Goal: Navigation & Orientation: Find specific page/section

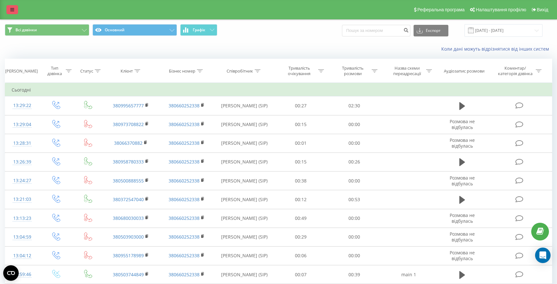
click at [11, 9] on icon at bounding box center [12, 9] width 4 height 5
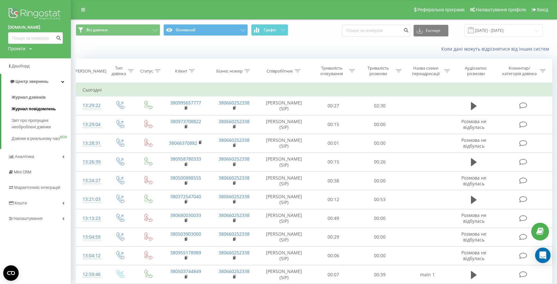
click at [35, 109] on span "Журнал повідомлень" at bounding box center [34, 109] width 44 height 6
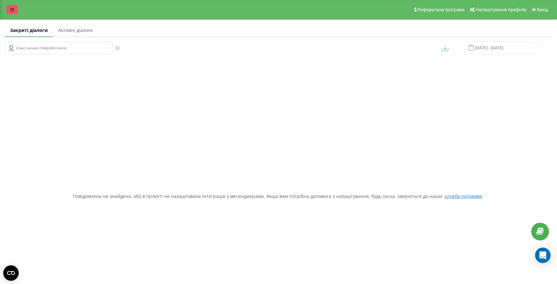
click at [11, 7] on link at bounding box center [12, 9] width 12 height 9
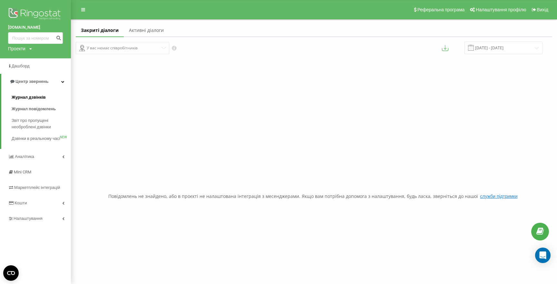
click at [38, 95] on span "Журнал дзвінків" at bounding box center [29, 97] width 34 height 6
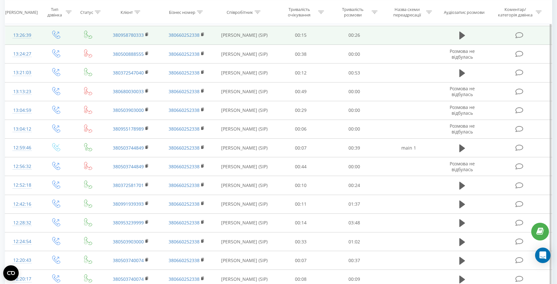
scroll to position [174, 0]
